Goal: Check status: Check status

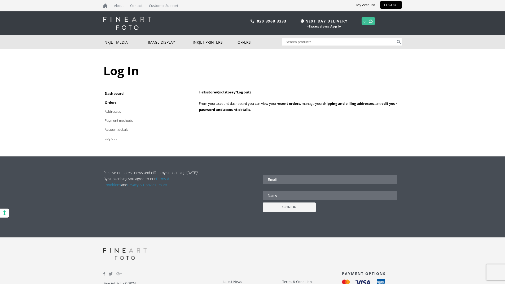
click at [113, 103] on link "Orders" at bounding box center [111, 102] width 12 height 5
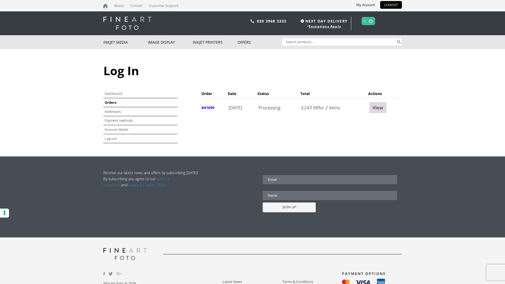
click at [383, 109] on link "View" at bounding box center [377, 107] width 17 height 11
